Goal: Find specific page/section: Find specific page/section

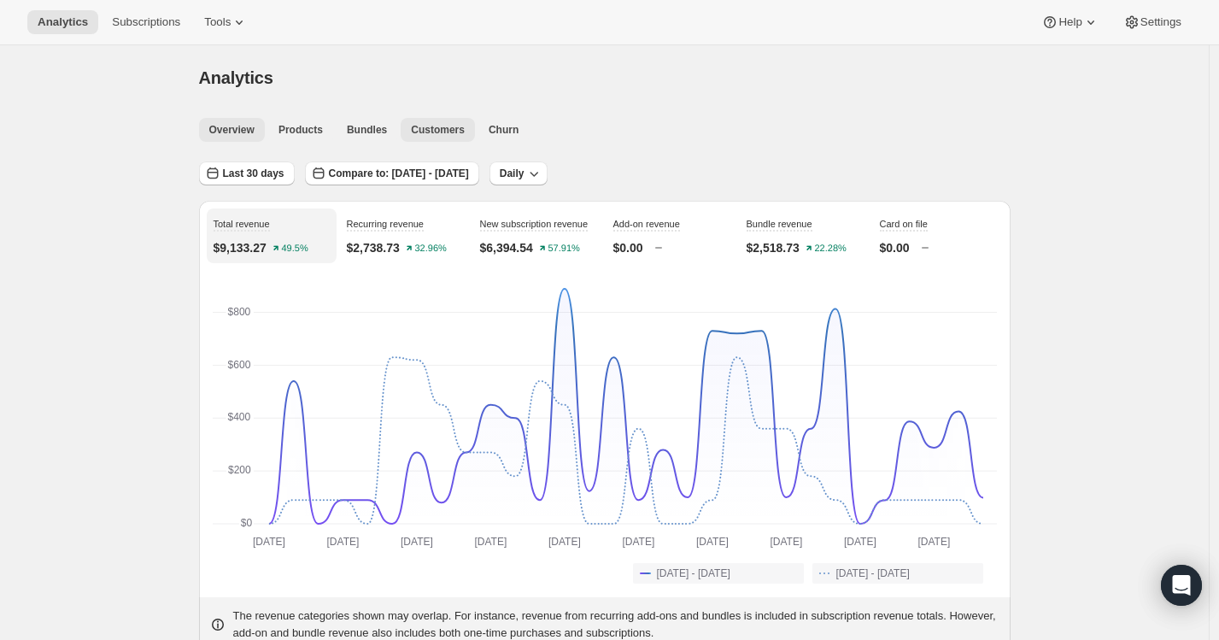
click at [437, 139] on button "Customers" at bounding box center [438, 130] width 74 height 24
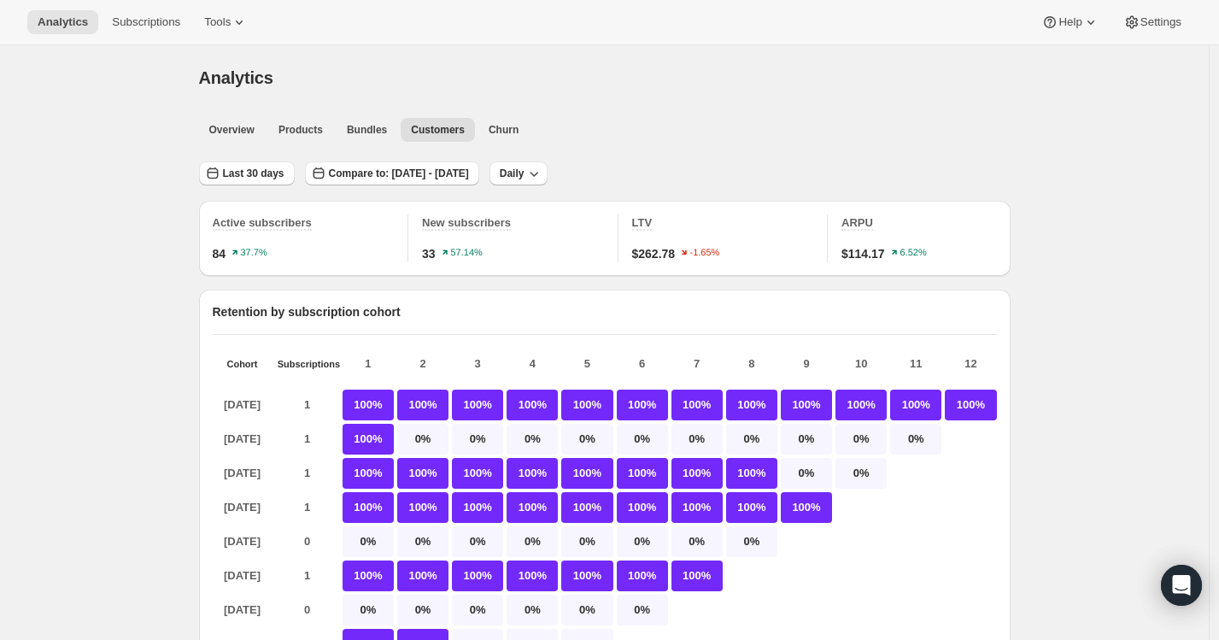
click at [161, 25] on span "Subscriptions" at bounding box center [146, 22] width 68 height 14
